Goal: Task Accomplishment & Management: Manage account settings

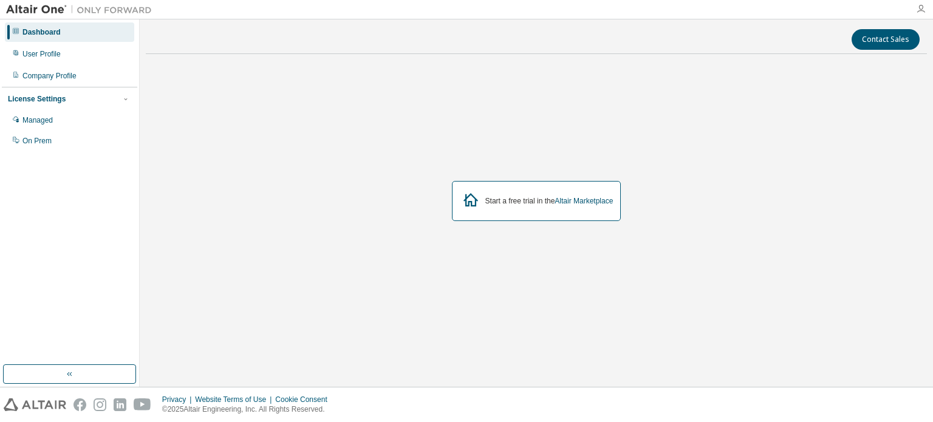
click at [921, 7] on icon "button" at bounding box center [921, 9] width 10 height 10
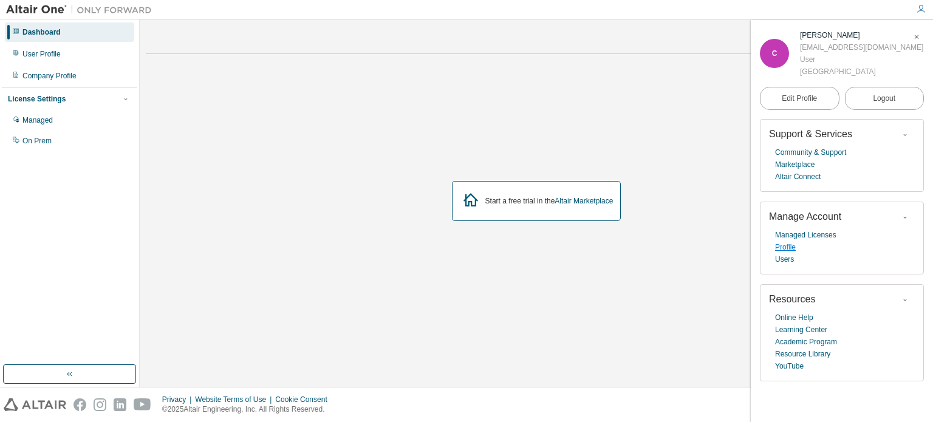
click at [781, 253] on link "Profile" at bounding box center [785, 247] width 21 height 12
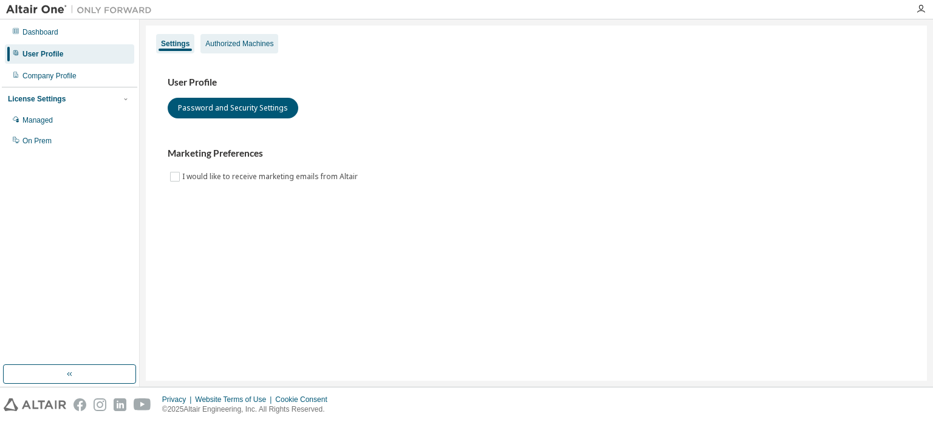
click at [227, 43] on div "Authorized Machines" at bounding box center [239, 44] width 68 height 10
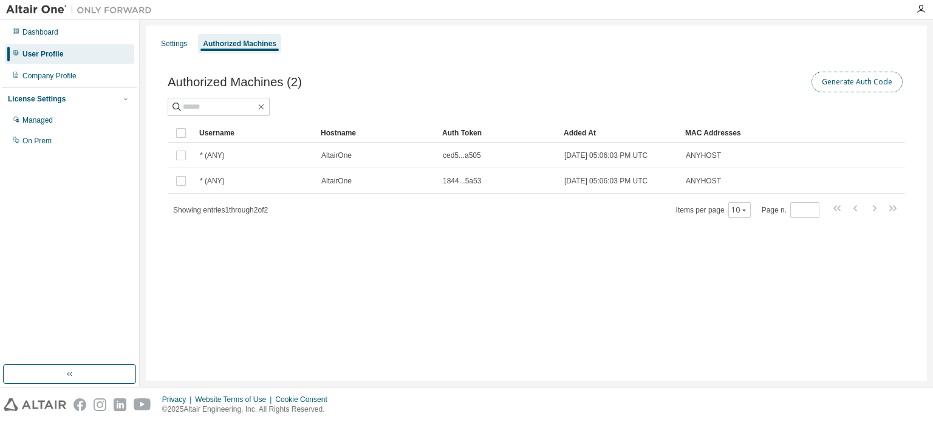
click at [890, 83] on button "Generate Auth Code" at bounding box center [857, 82] width 91 height 21
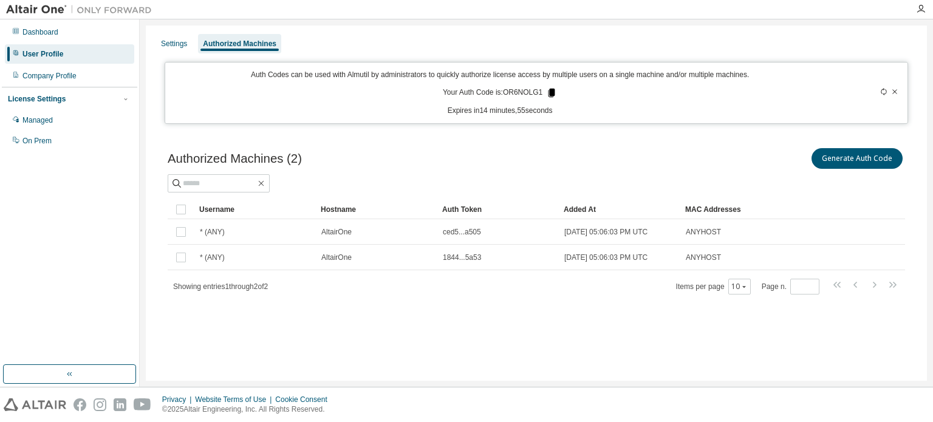
click at [548, 94] on icon at bounding box center [551, 92] width 11 height 11
